Goal: Task Accomplishment & Management: Manage account settings

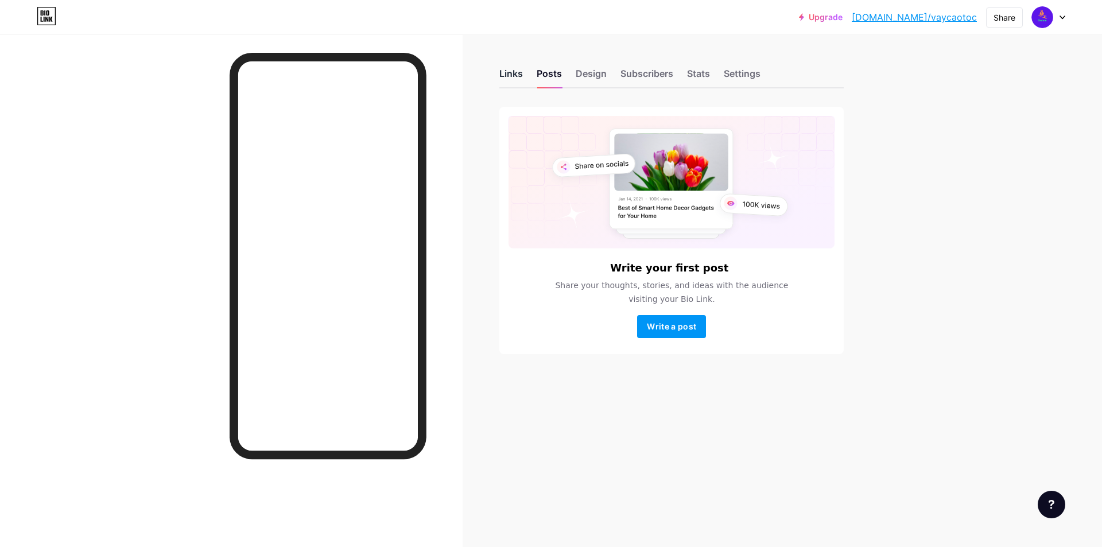
click at [512, 69] on div "Links" at bounding box center [511, 77] width 24 height 21
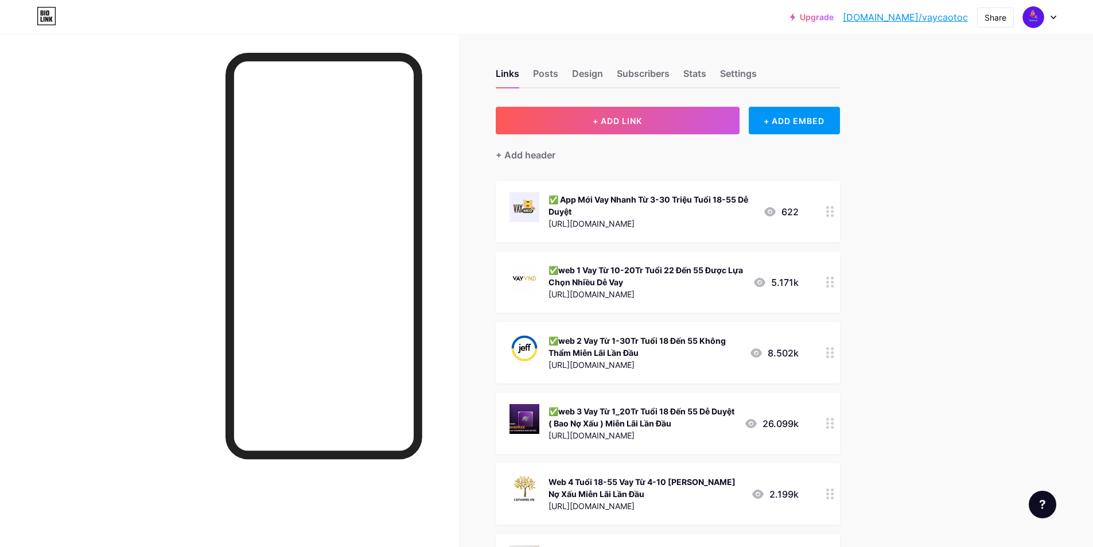
drag, startPoint x: 585, startPoint y: 205, endPoint x: 550, endPoint y: 193, distance: 36.7
click at [550, 193] on div "✅ App Mới Vay Nhanh Từ 3-30 Triệu Tuổi 18-55 Dễ Duyệt [URL][DOMAIN_NAME]" at bounding box center [632, 211] width 244 height 38
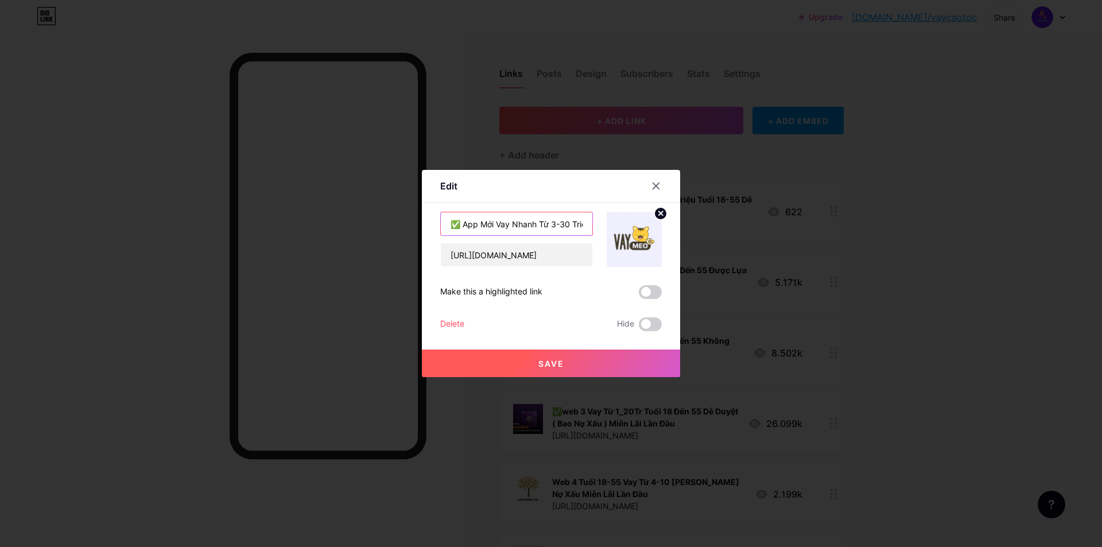
scroll to position [0, 92]
drag, startPoint x: 449, startPoint y: 219, endPoint x: 789, endPoint y: 223, distance: 339.8
click at [782, 232] on div "Edit Content YouTube Play YouTube video without leaving your page. ADD Vimeo Pl…" at bounding box center [551, 273] width 1102 height 547
click at [659, 185] on icon at bounding box center [655, 185] width 9 height 9
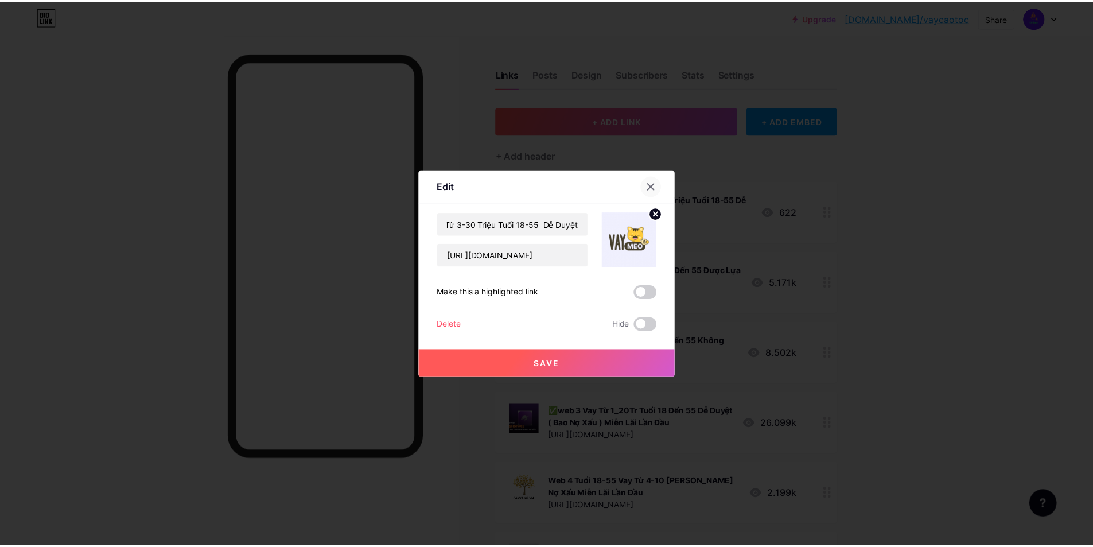
scroll to position [0, 0]
